Goal: Obtain resource: Obtain resource

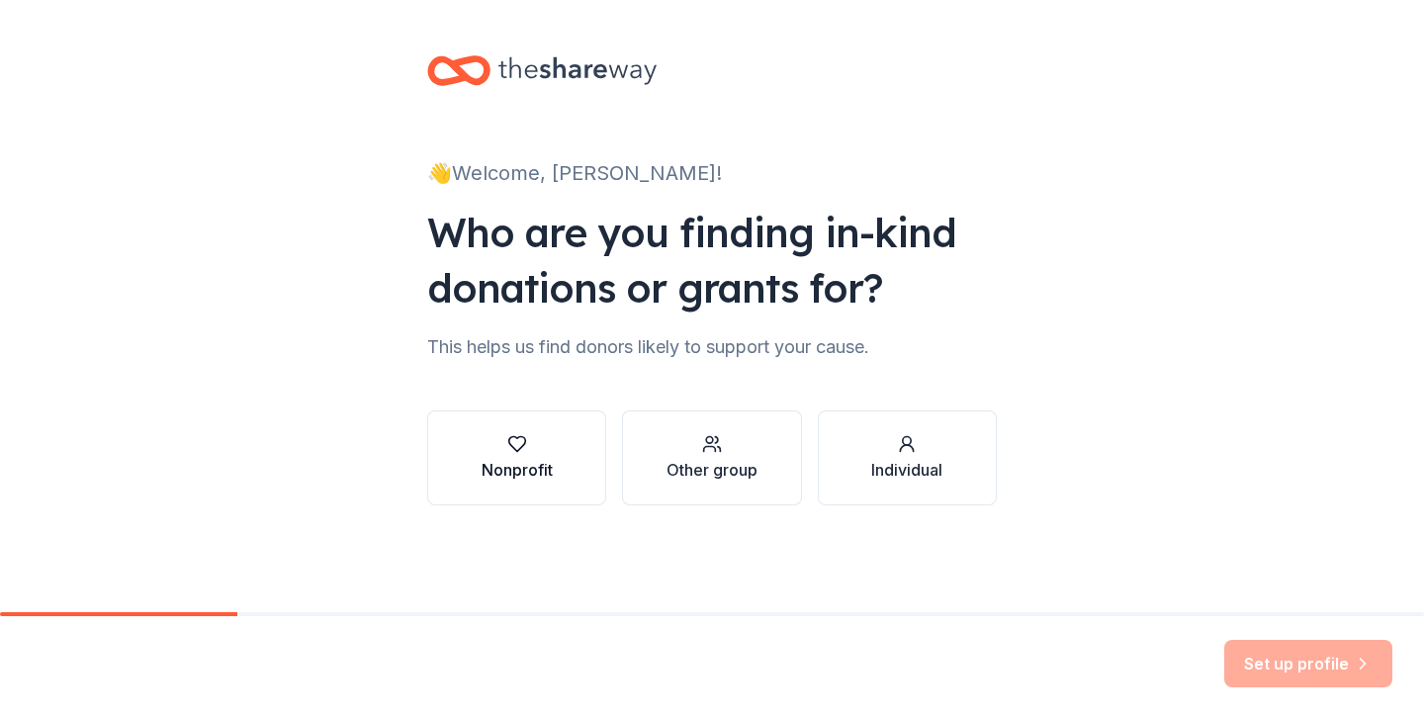
click at [532, 470] on div "Nonprofit" at bounding box center [517, 470] width 71 height 24
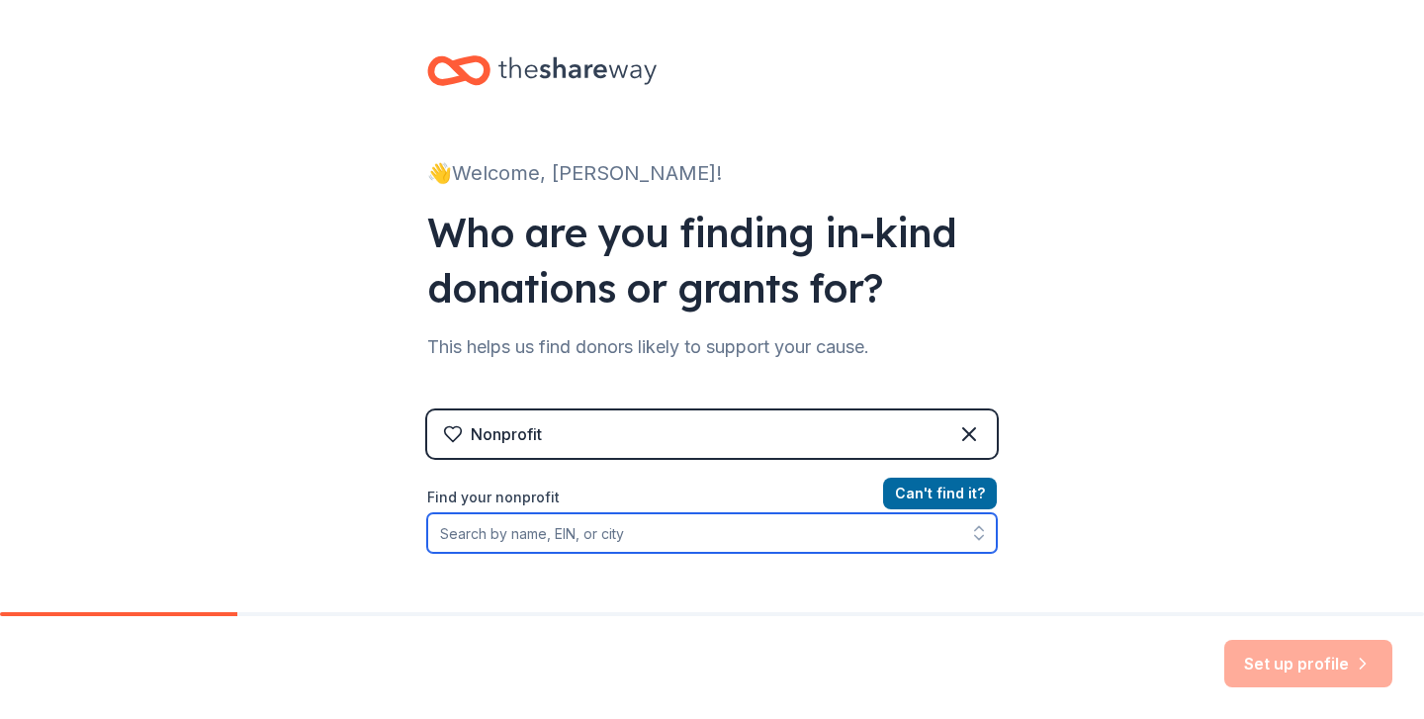
click at [551, 537] on input "Find your nonprofit" at bounding box center [712, 533] width 570 height 40
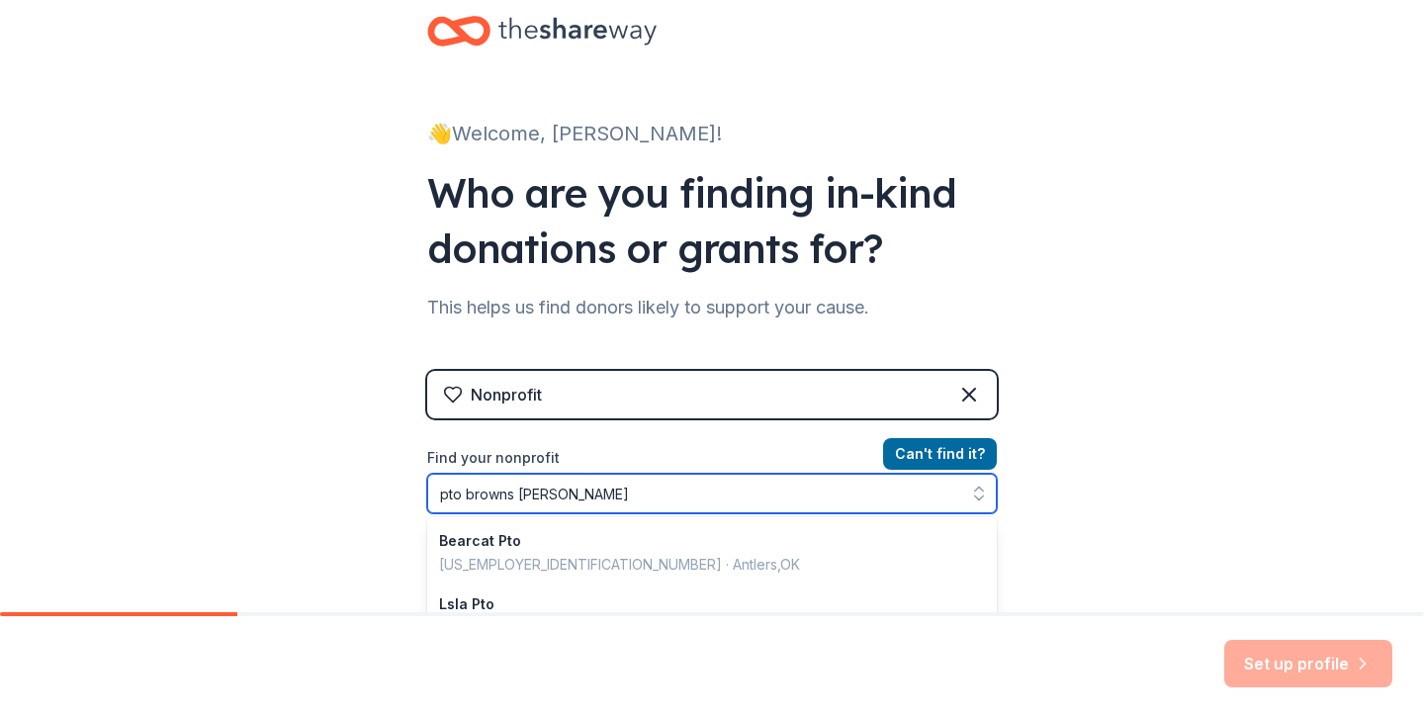
type input "pto browns valley"
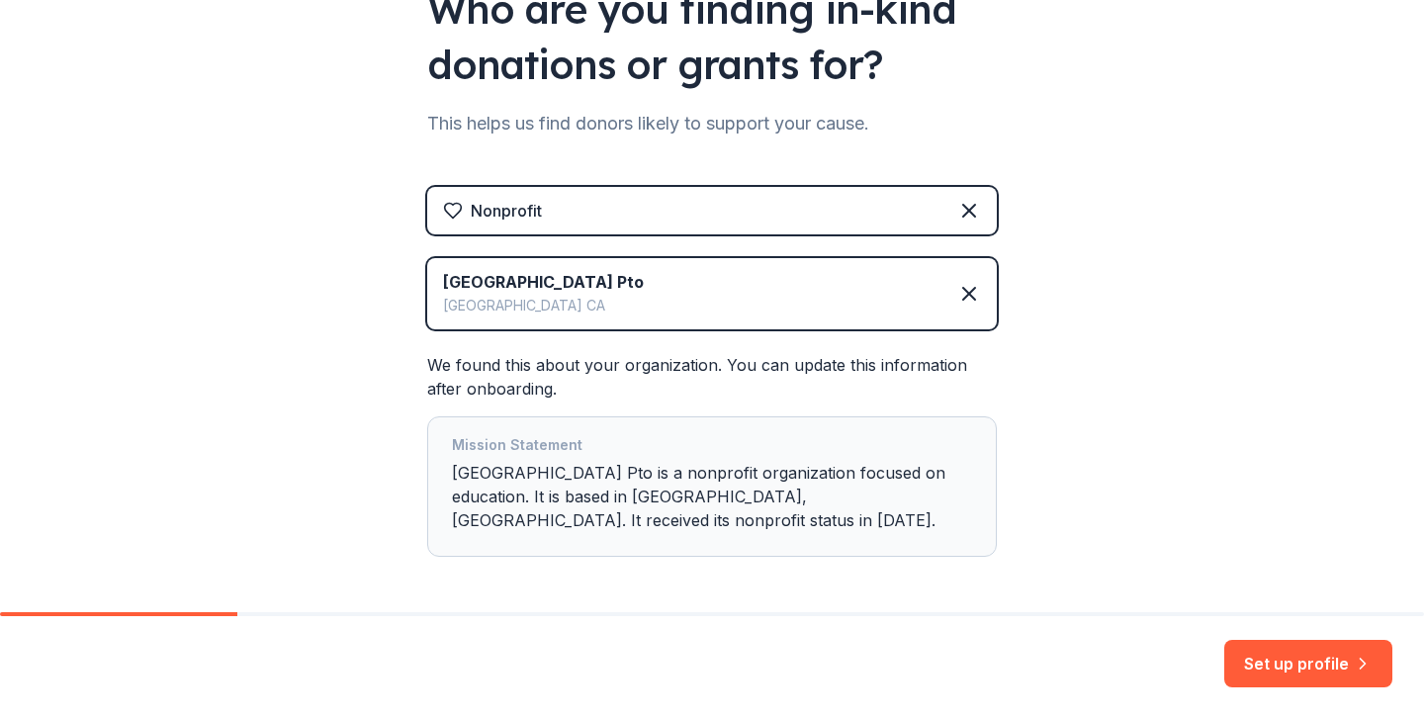
scroll to position [231, 0]
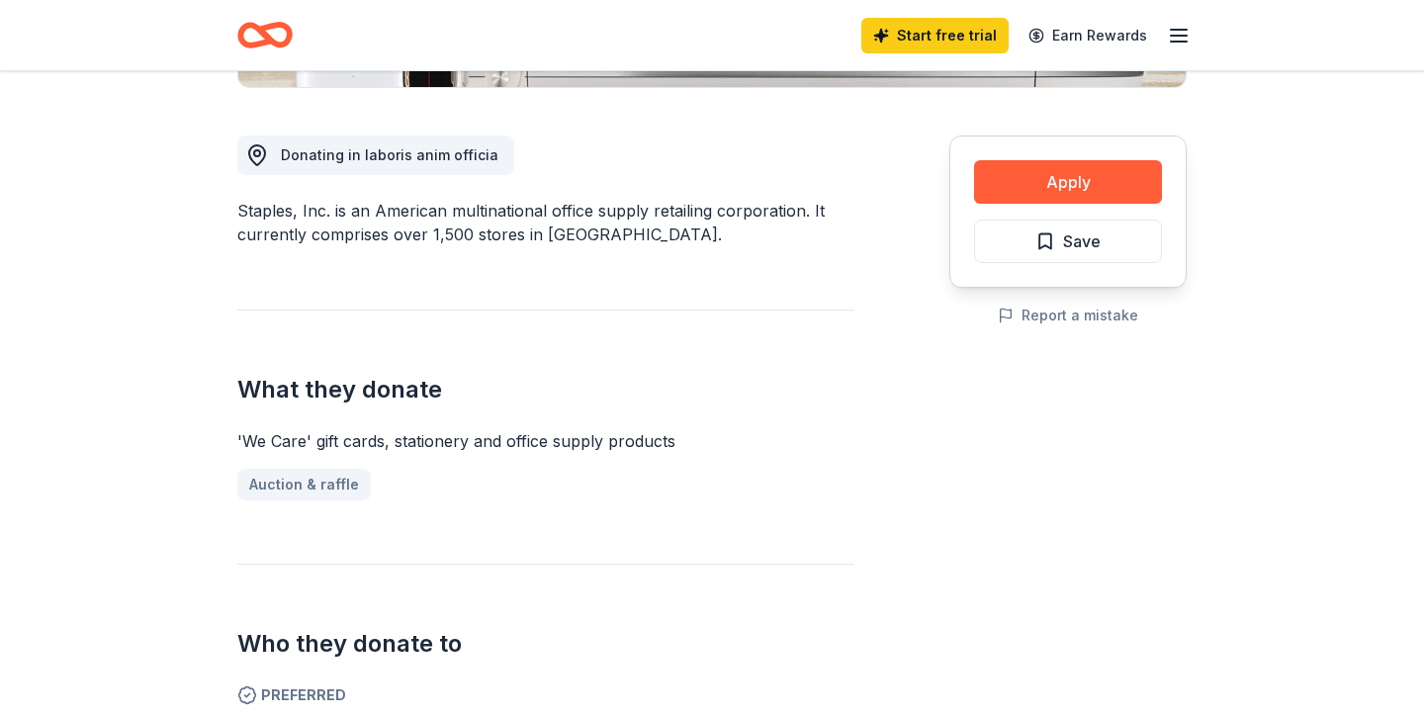
scroll to position [512, 0]
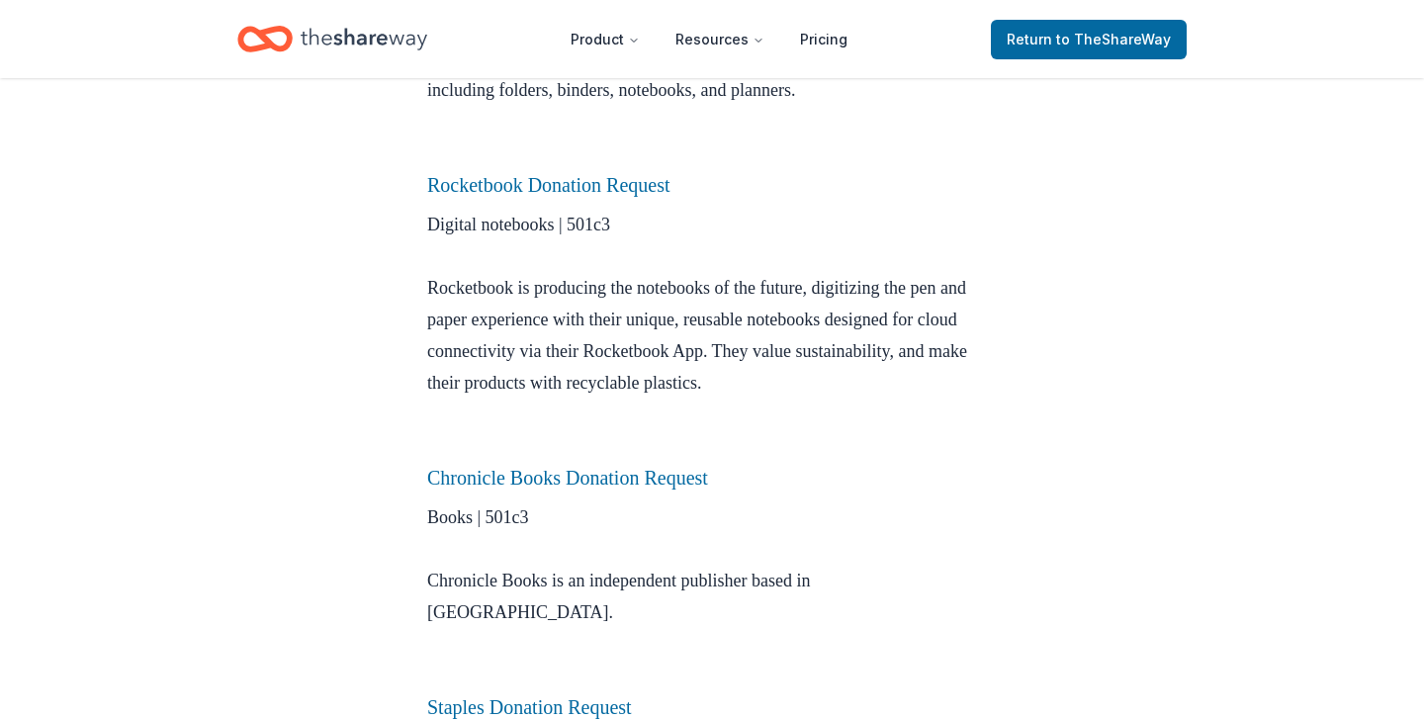
scroll to position [1083, 0]
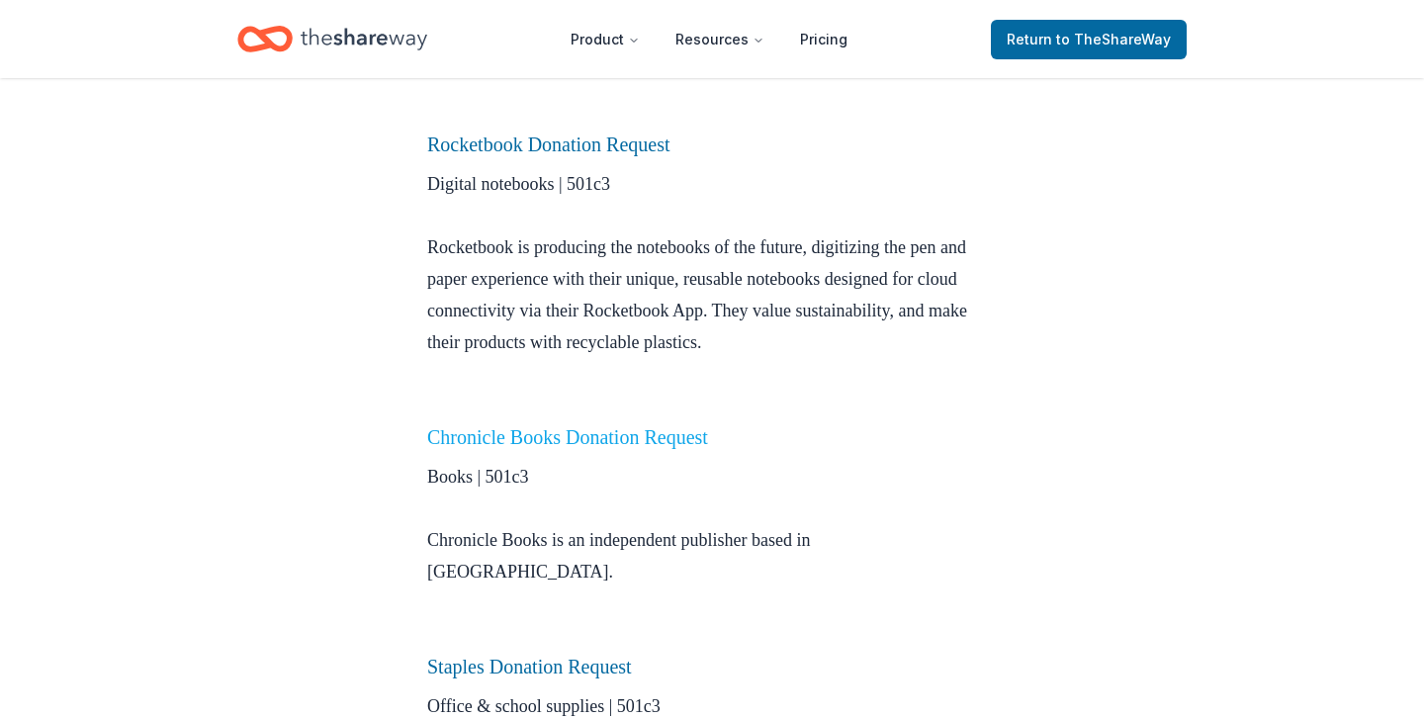
click at [515, 443] on link "Chronicle Books Donation Request" at bounding box center [567, 437] width 281 height 22
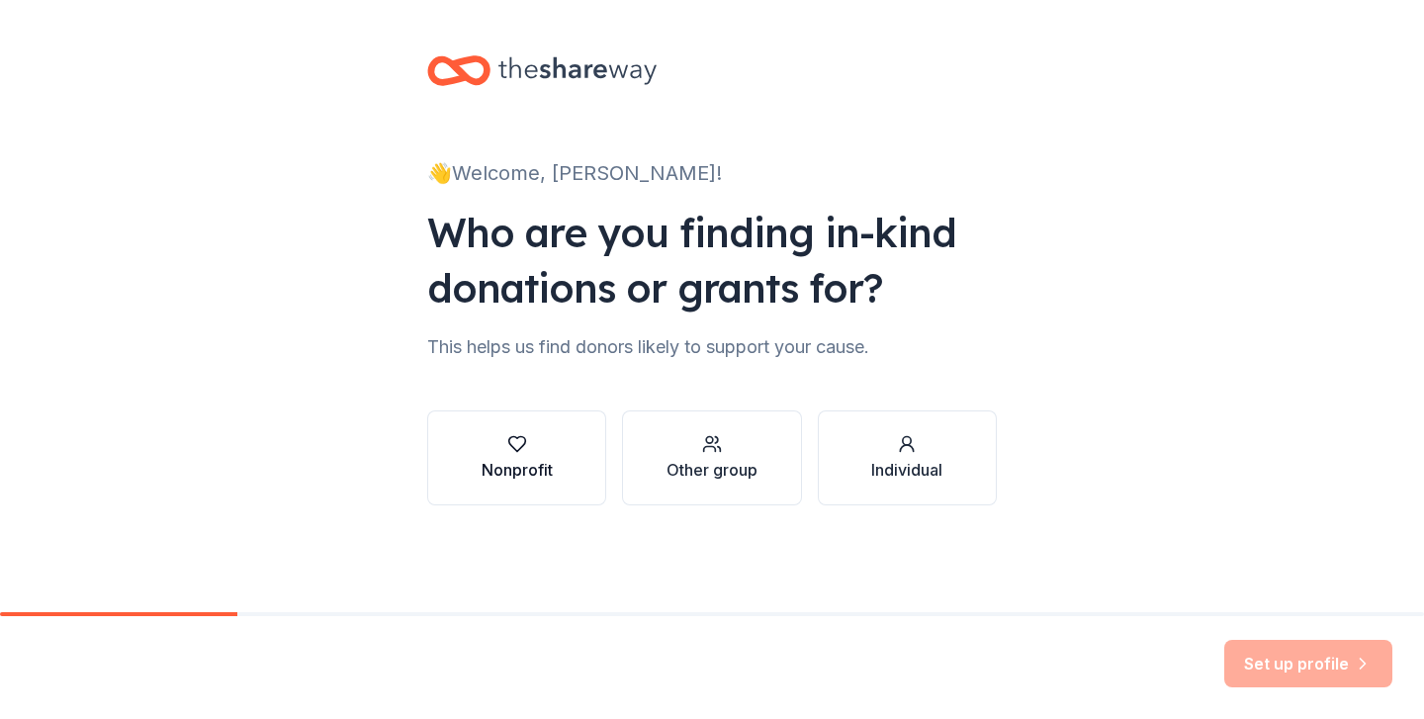
click at [483, 459] on div "Nonprofit" at bounding box center [517, 470] width 71 height 24
